Goal: Find specific page/section: Find specific page/section

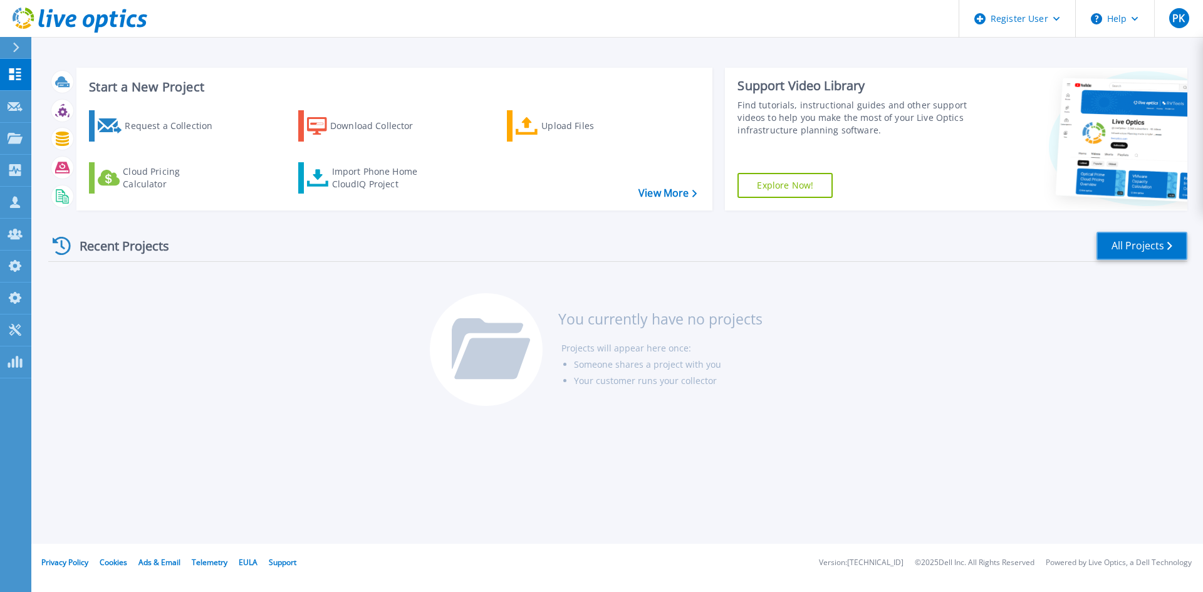
drag, startPoint x: 1121, startPoint y: 243, endPoint x: 1076, endPoint y: 255, distance: 46.6
click at [1092, 243] on link "All Projects" at bounding box center [1141, 246] width 91 height 28
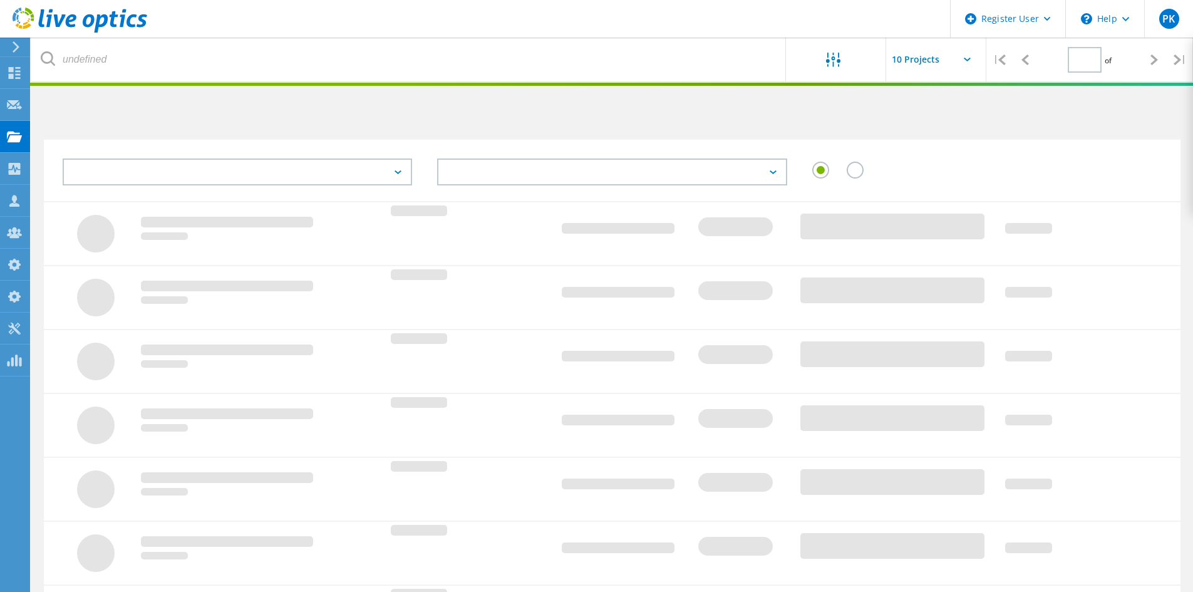
type input "1"
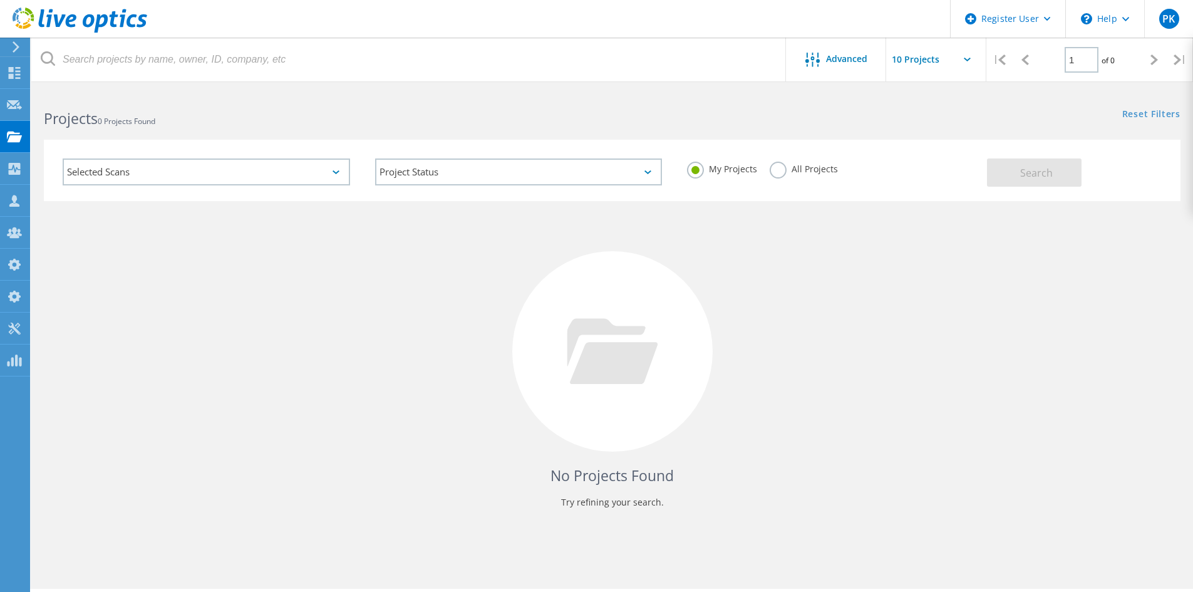
click at [779, 167] on label "All Projects" at bounding box center [804, 168] width 68 height 12
click at [0, 0] on input "All Projects" at bounding box center [0, 0] width 0 height 0
click at [297, 174] on div "Selected Scans" at bounding box center [207, 171] width 288 height 27
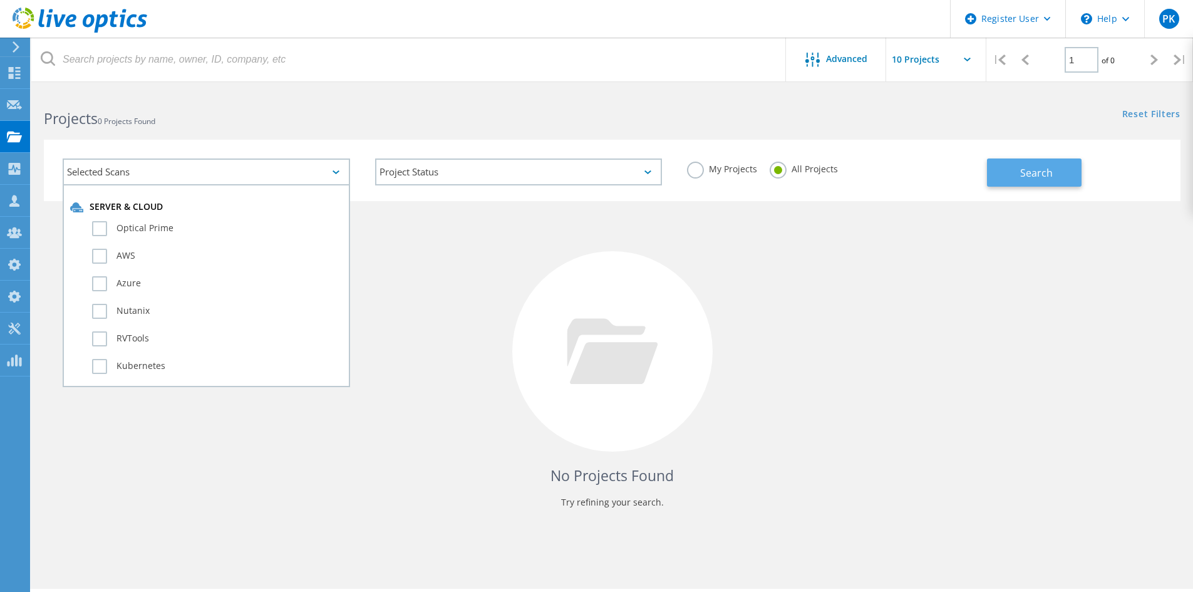
click at [1020, 179] on span "Search" at bounding box center [1036, 173] width 33 height 14
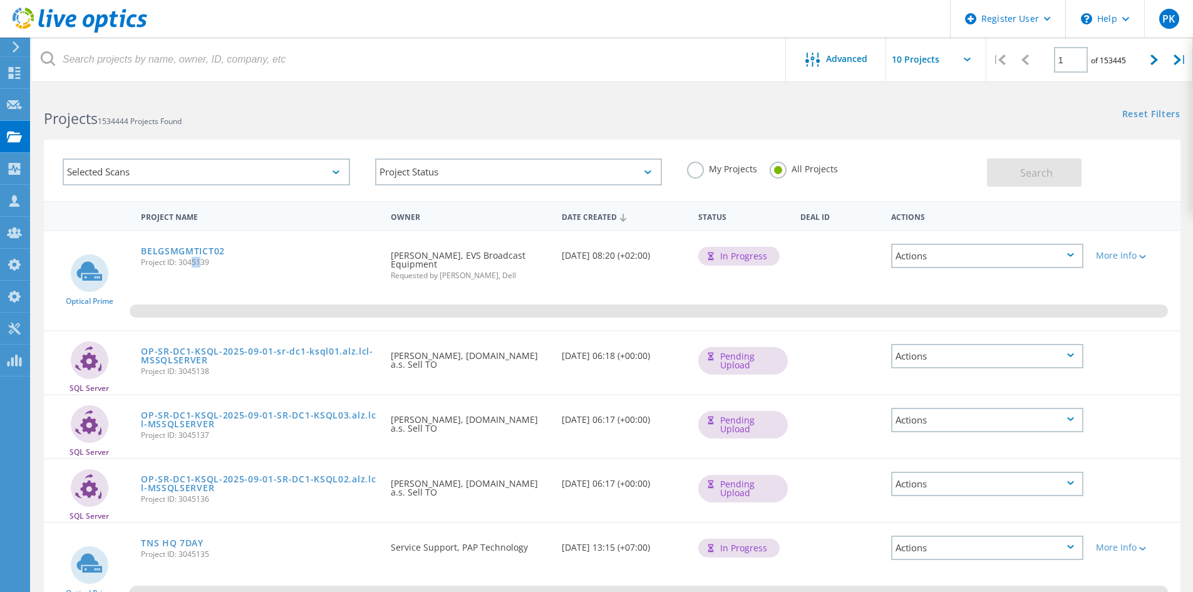
drag, startPoint x: 195, startPoint y: 264, endPoint x: 189, endPoint y: 263, distance: 6.3
click at [189, 263] on span "Project ID: 3045139" at bounding box center [259, 263] width 237 height 8
click at [115, 123] on span "1534444 Projects Found" at bounding box center [140, 121] width 84 height 11
click at [368, 122] on h2 "Projects 1534444 Projects Found" at bounding box center [322, 118] width 556 height 21
click at [956, 60] on input "text" at bounding box center [948, 60] width 125 height 44
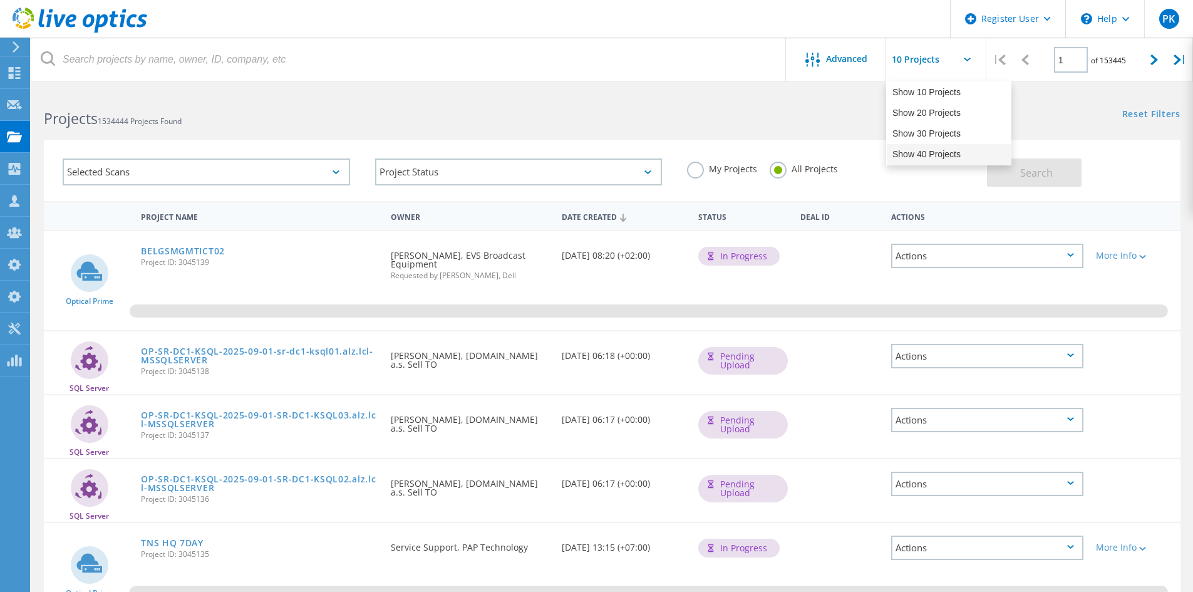
click at [911, 157] on div "Show 40 Projects" at bounding box center [949, 154] width 124 height 21
type input "Show 40 Projects"
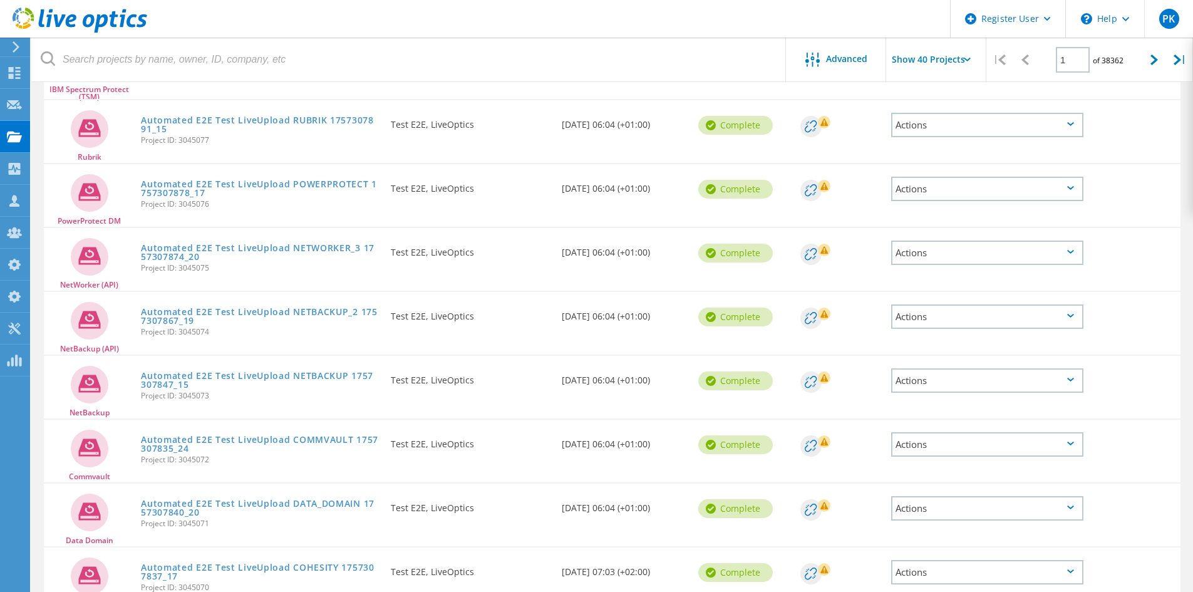
scroll to position [2048, 0]
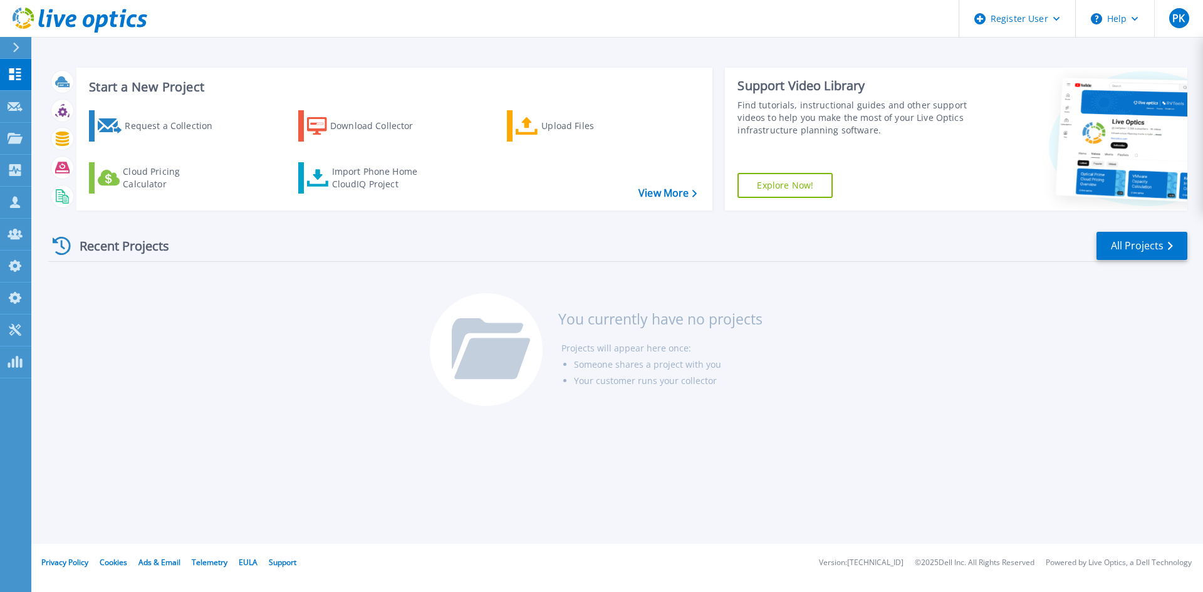
click at [18, 48] on icon at bounding box center [16, 48] width 6 height 10
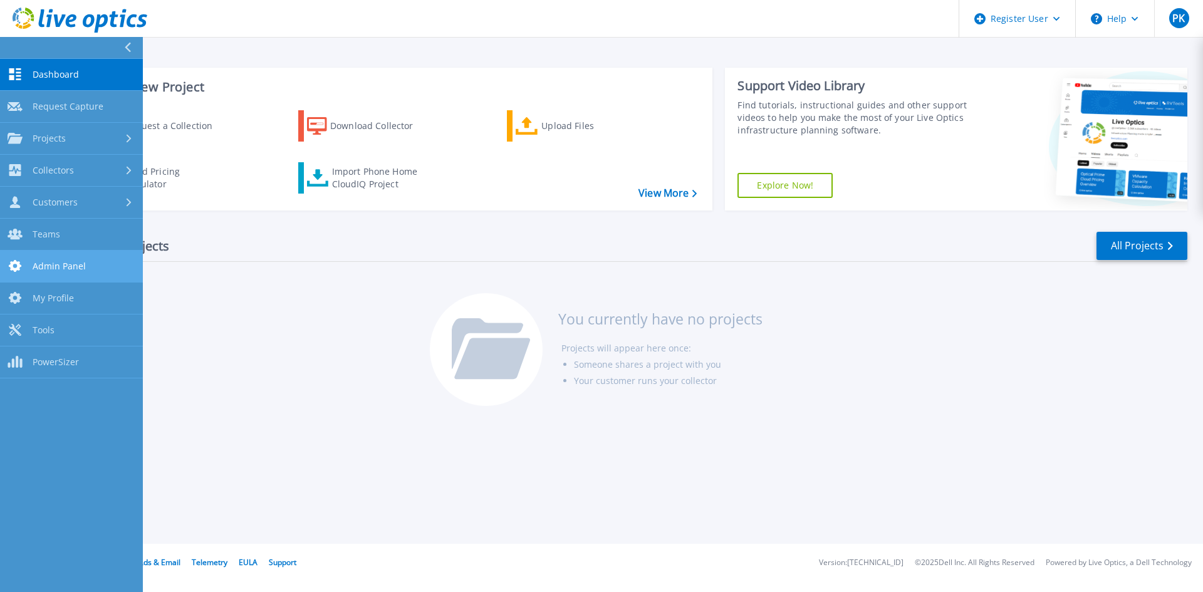
click at [65, 264] on span "Admin Panel" at bounding box center [59, 266] width 53 height 11
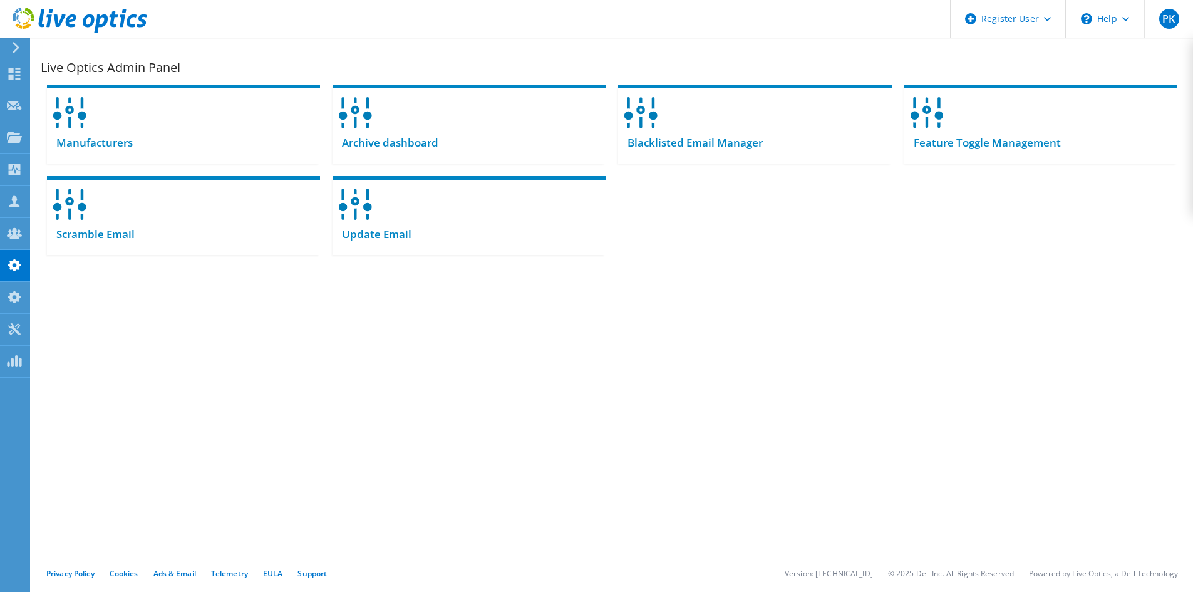
drag, startPoint x: 1099, startPoint y: 126, endPoint x: 931, endPoint y: 58, distance: 181.0
click at [1099, 126] on div at bounding box center [1040, 109] width 273 height 48
